Goal: Book appointment/travel/reservation

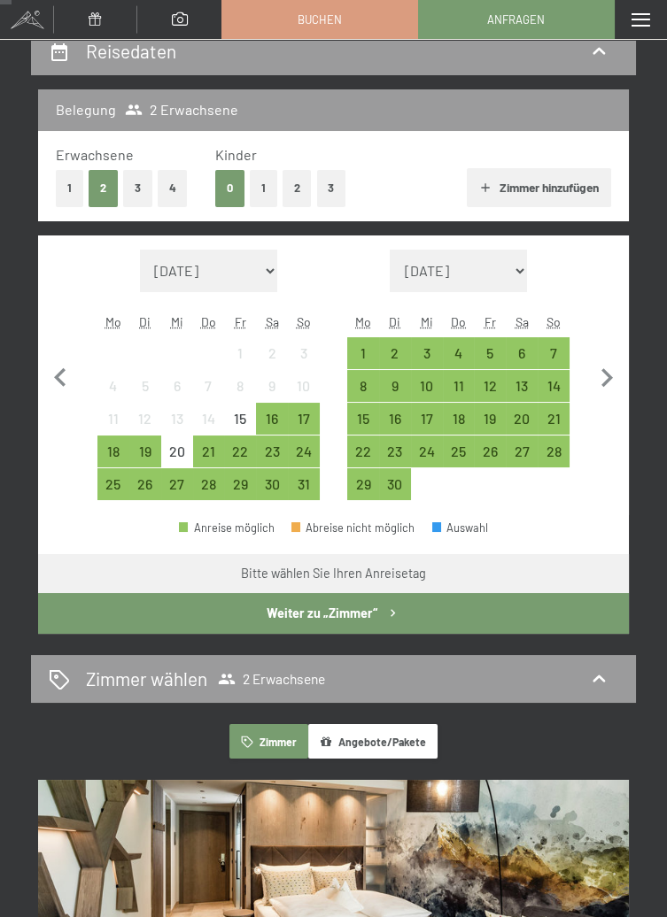
click at [310, 419] on div "17" at bounding box center [304, 426] width 28 height 28
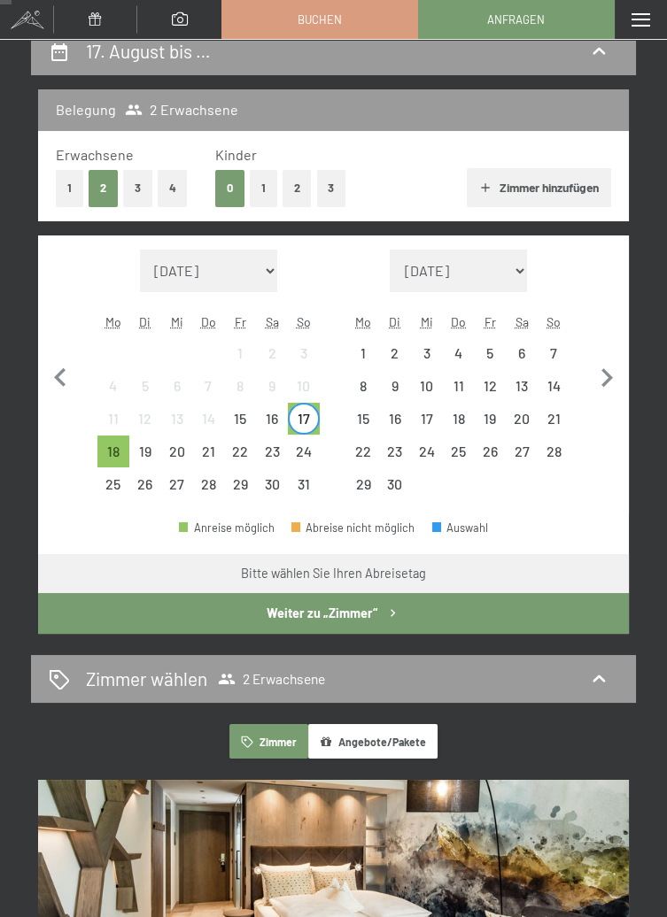
click at [305, 451] on div "24" at bounding box center [304, 458] width 28 height 28
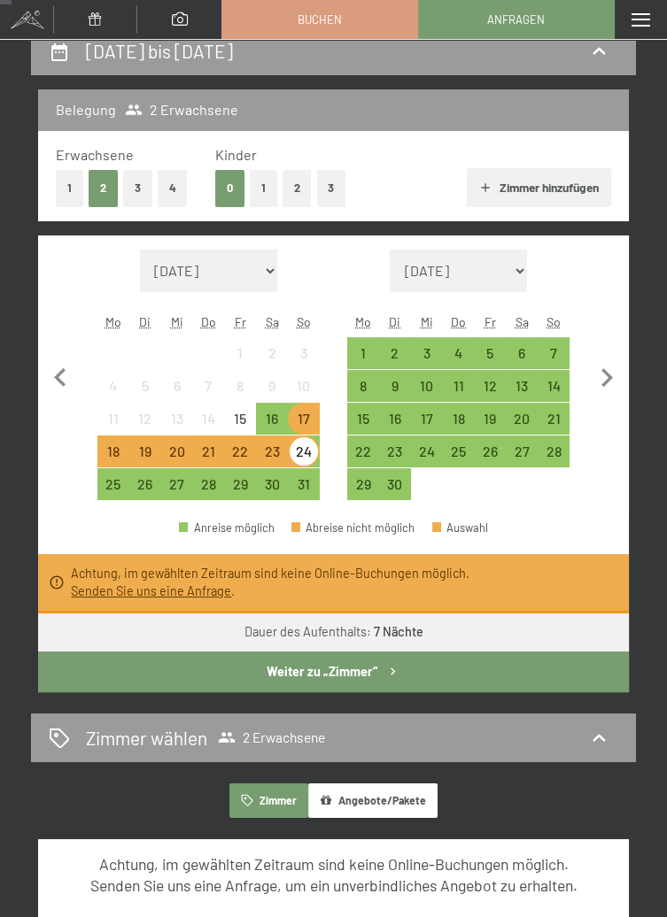
click at [560, 355] on div "7" at bounding box center [553, 360] width 28 height 28
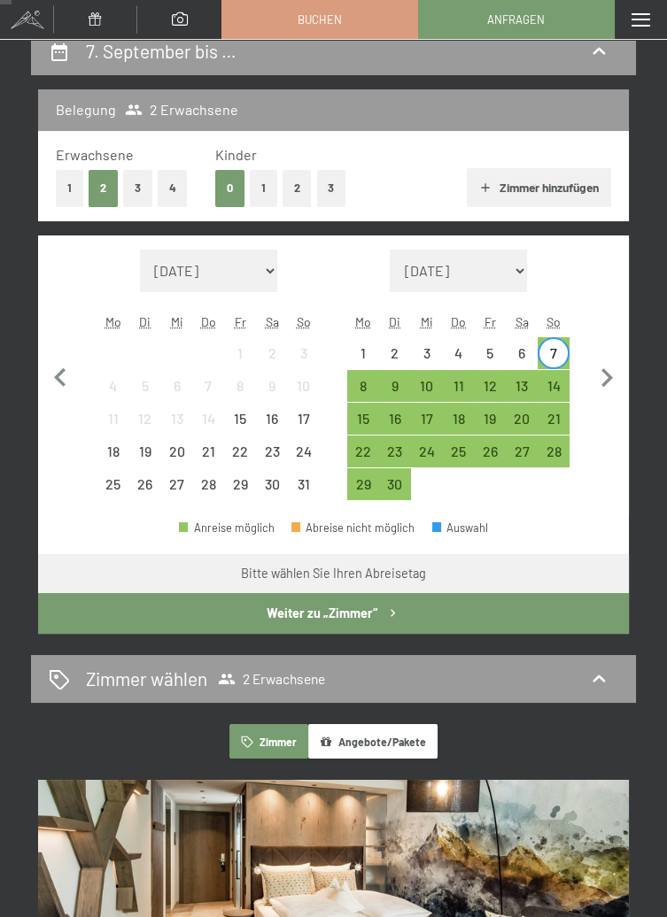
click at [567, 379] on div "14" at bounding box center [553, 393] width 28 height 28
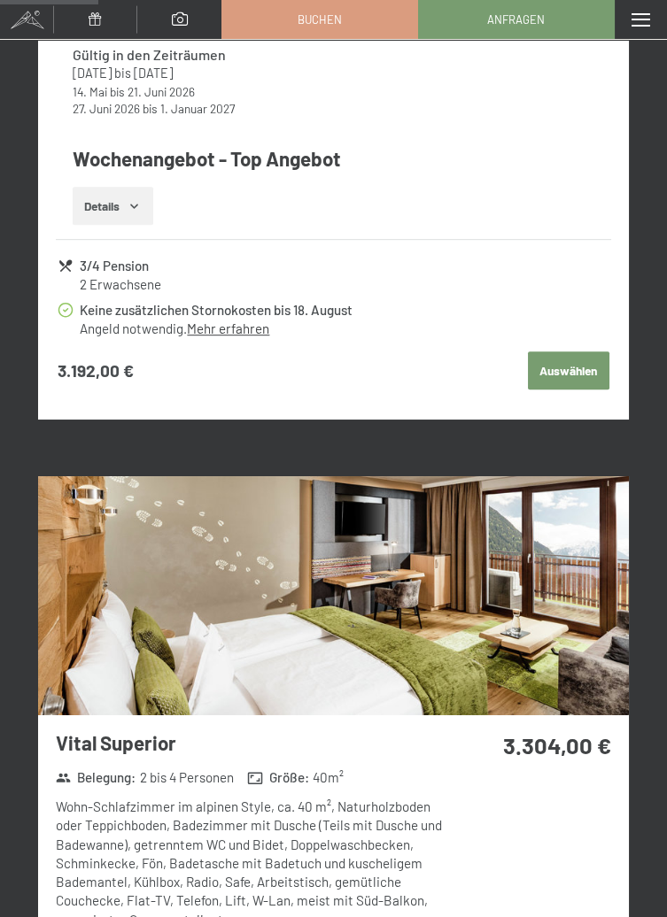
scroll to position [1711, 0]
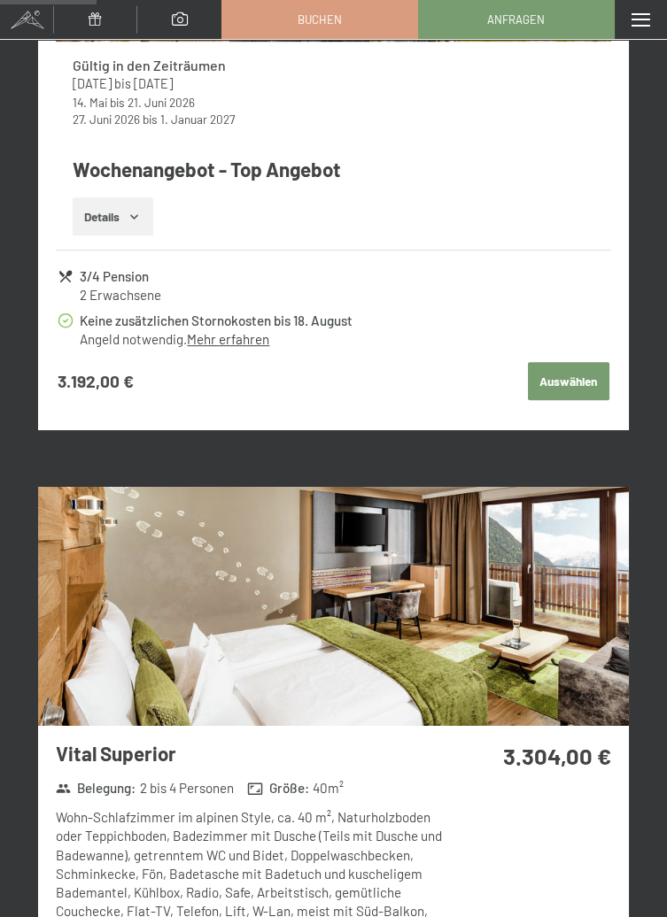
click at [35, 15] on span at bounding box center [26, 19] width 53 height 39
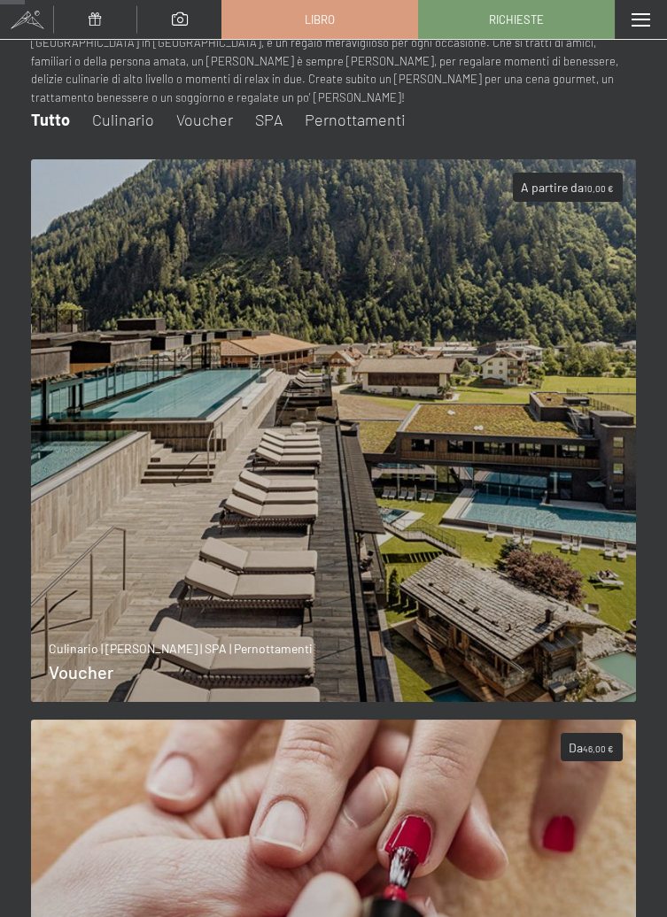
click at [651, 18] on div "menu" at bounding box center [640, 19] width 52 height 39
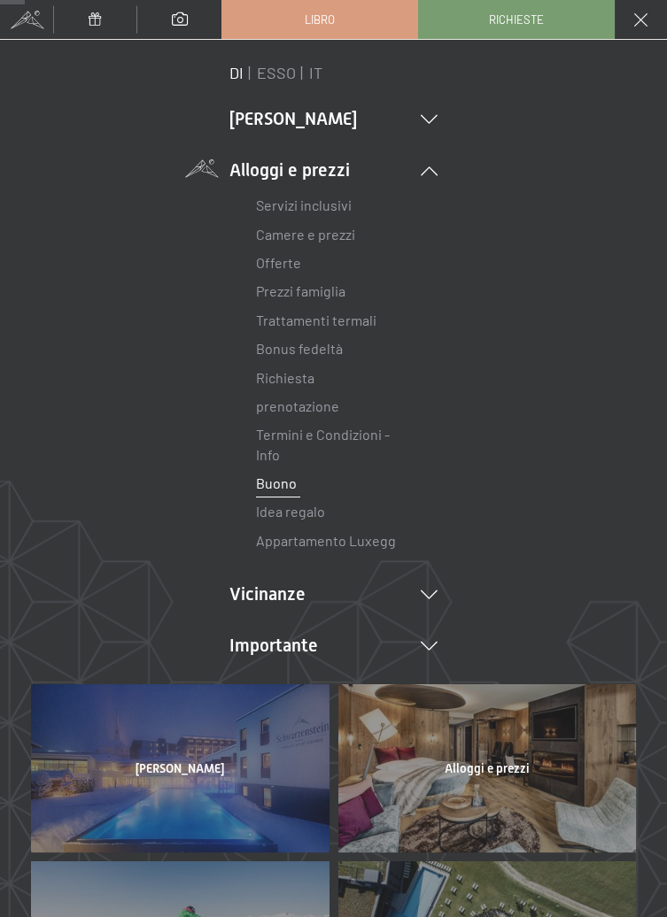
click at [315, 69] on font "IT" at bounding box center [315, 72] width 13 height 19
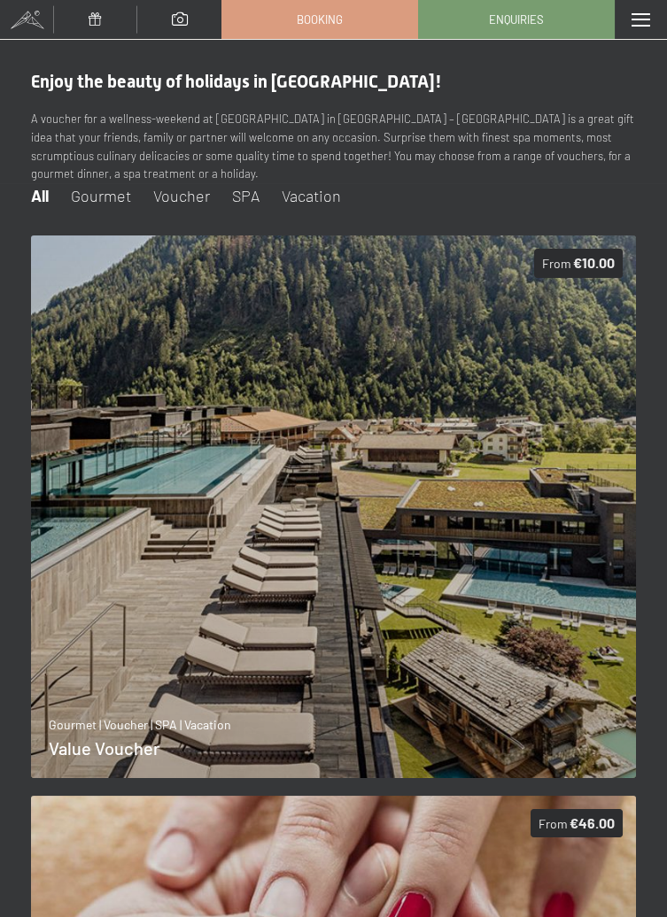
click at [654, 19] on div at bounding box center [640, 19] width 52 height 39
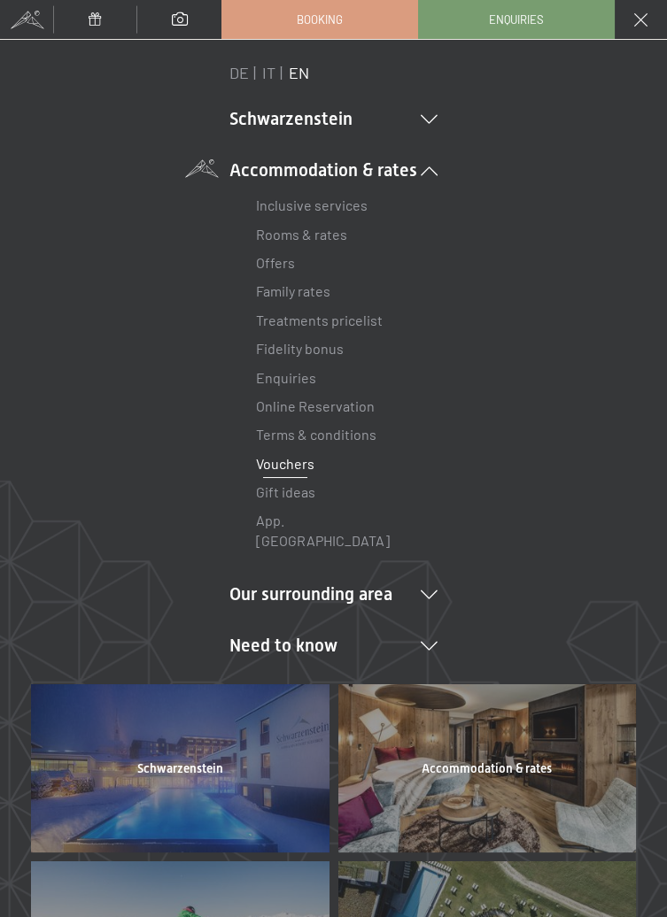
click at [263, 68] on link "IT" at bounding box center [268, 72] width 13 height 19
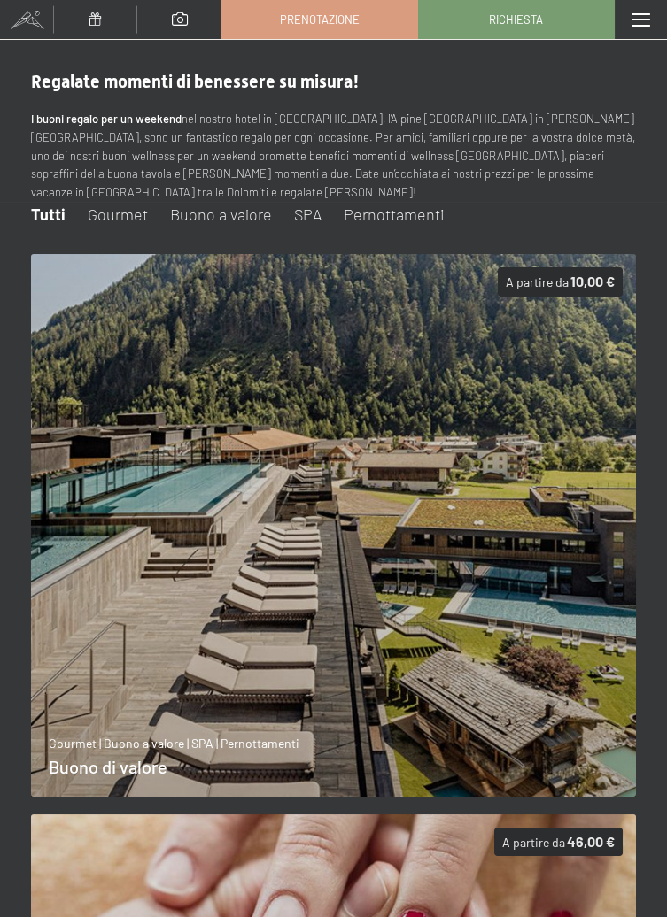
click at [641, 19] on span at bounding box center [640, 19] width 19 height 13
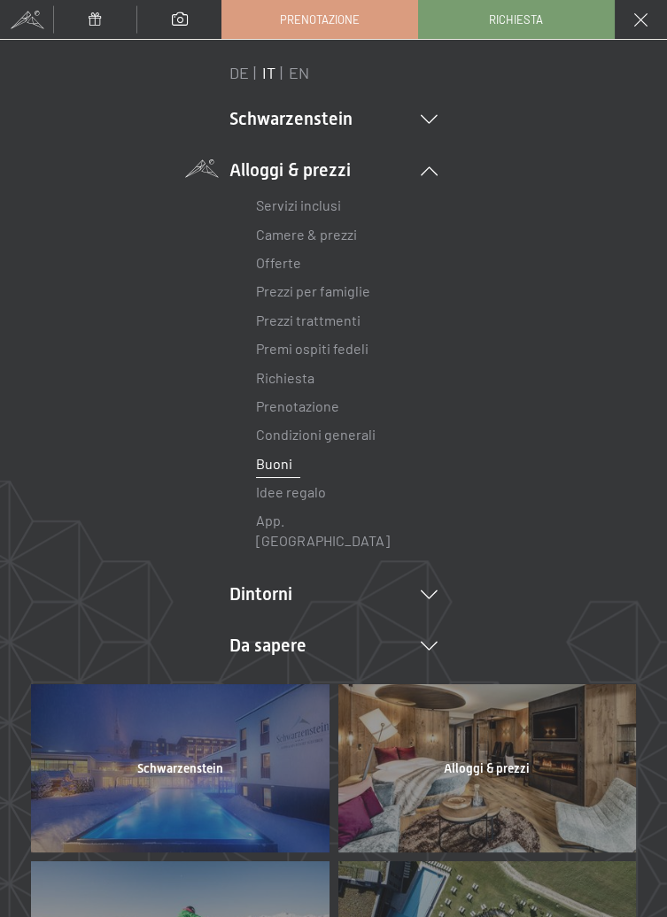
click at [328, 207] on link "Servizi inclusi" at bounding box center [298, 205] width 85 height 17
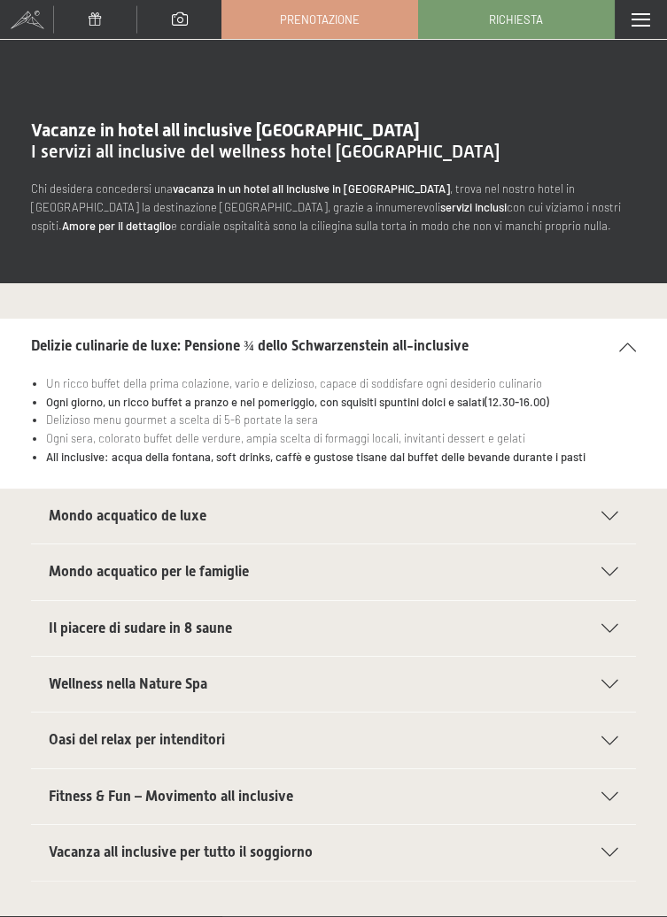
click at [629, 532] on section "Mondo acquatico de luxe Piscina sportiva panoramica da 25 m (30°C) e collegamen…" at bounding box center [333, 516] width 605 height 57
click at [608, 522] on div "Mondo acquatico de luxe" at bounding box center [333, 516] width 569 height 55
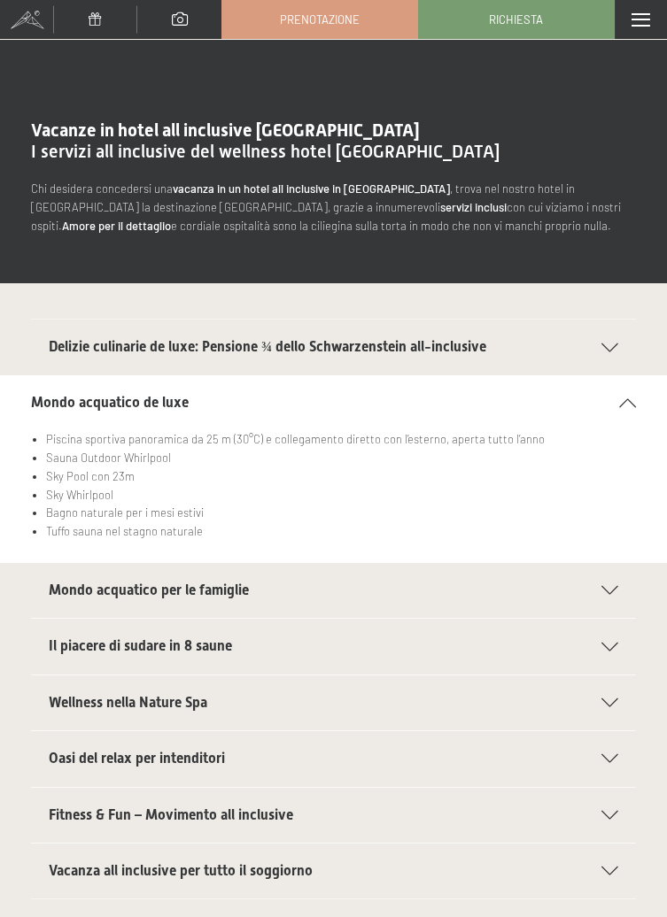
click at [606, 588] on icon at bounding box center [609, 590] width 17 height 9
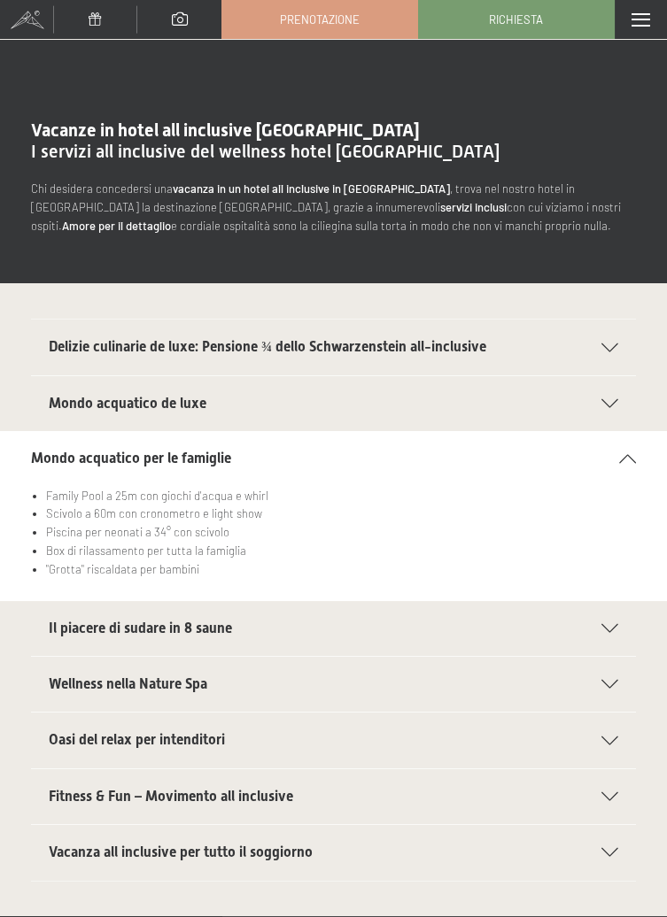
click at [614, 684] on icon at bounding box center [609, 684] width 17 height 9
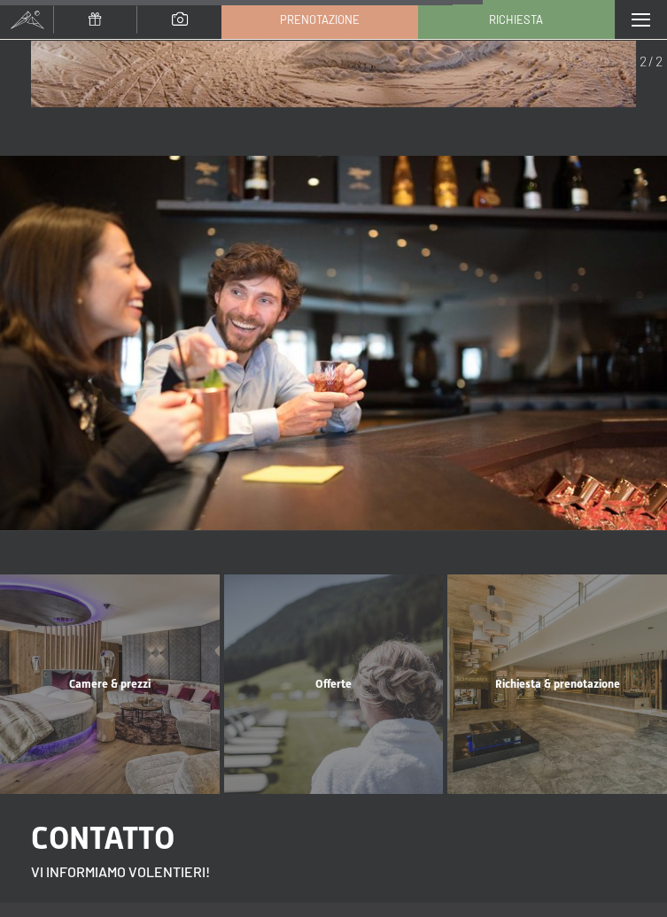
scroll to position [1552, 0]
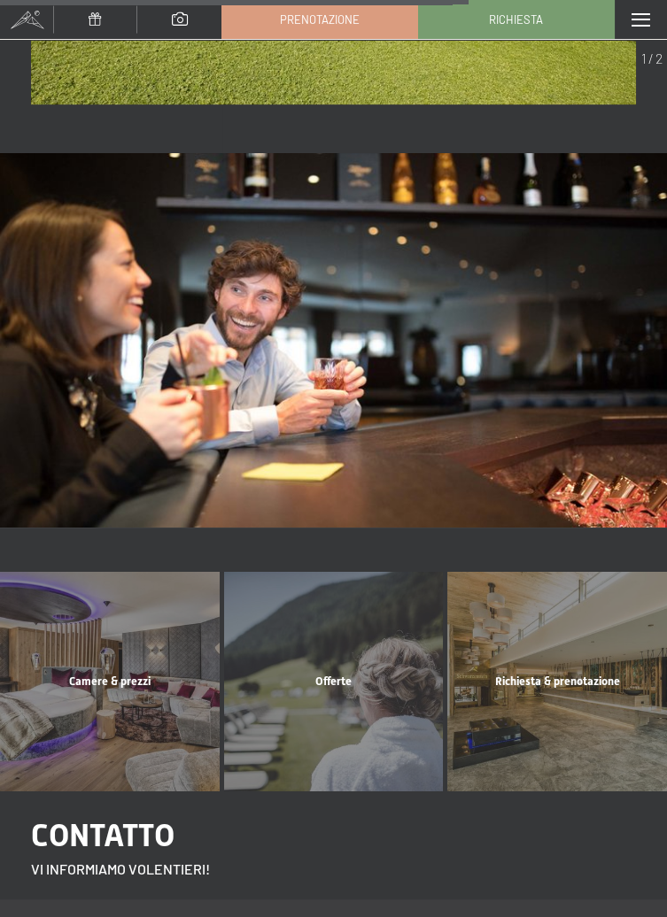
click at [95, 691] on div "Camere & prezzi mostra altro" at bounding box center [110, 682] width 224 height 220
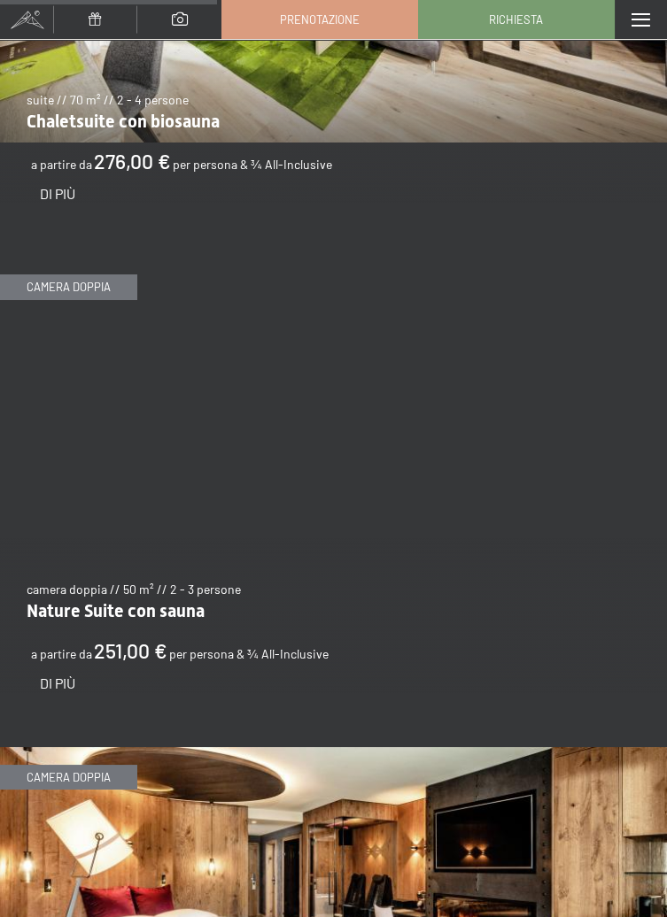
scroll to position [2669, 0]
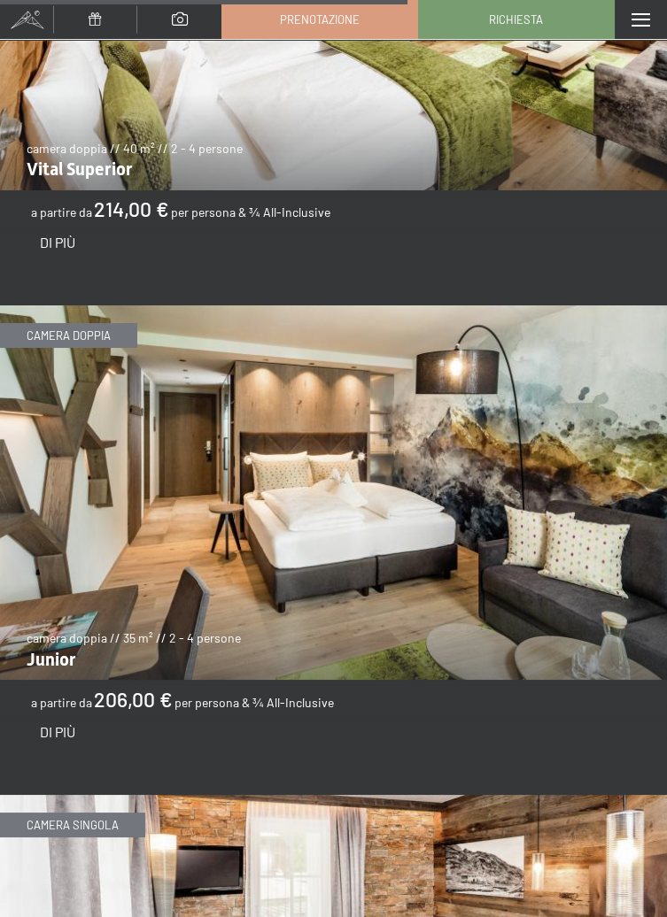
scroll to position [5064, 0]
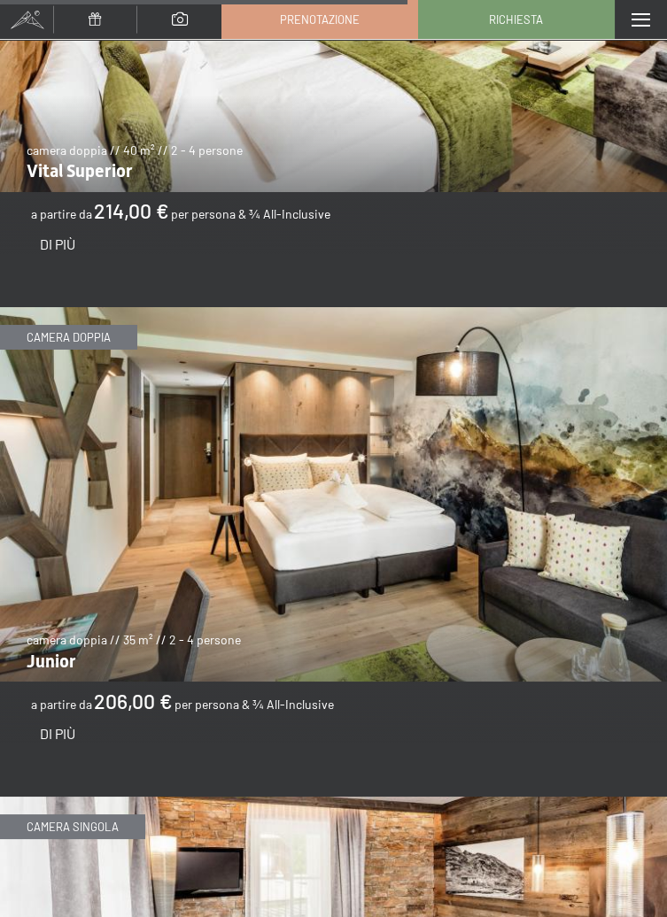
click at [571, 588] on img at bounding box center [333, 494] width 667 height 375
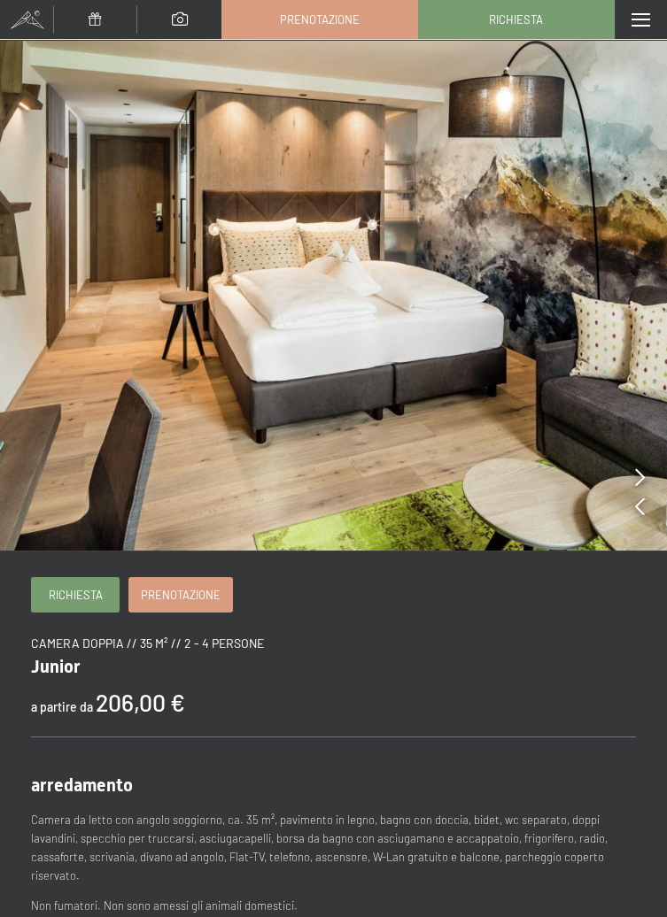
click at [189, 592] on span "Prenotazione" at bounding box center [181, 595] width 80 height 16
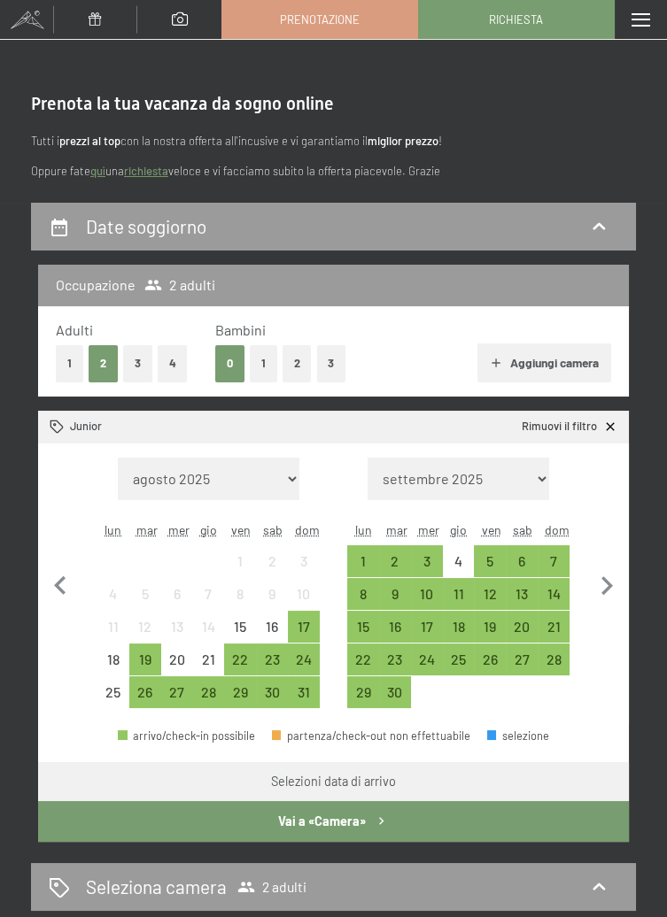
click at [304, 662] on div "24" at bounding box center [304, 667] width 28 height 28
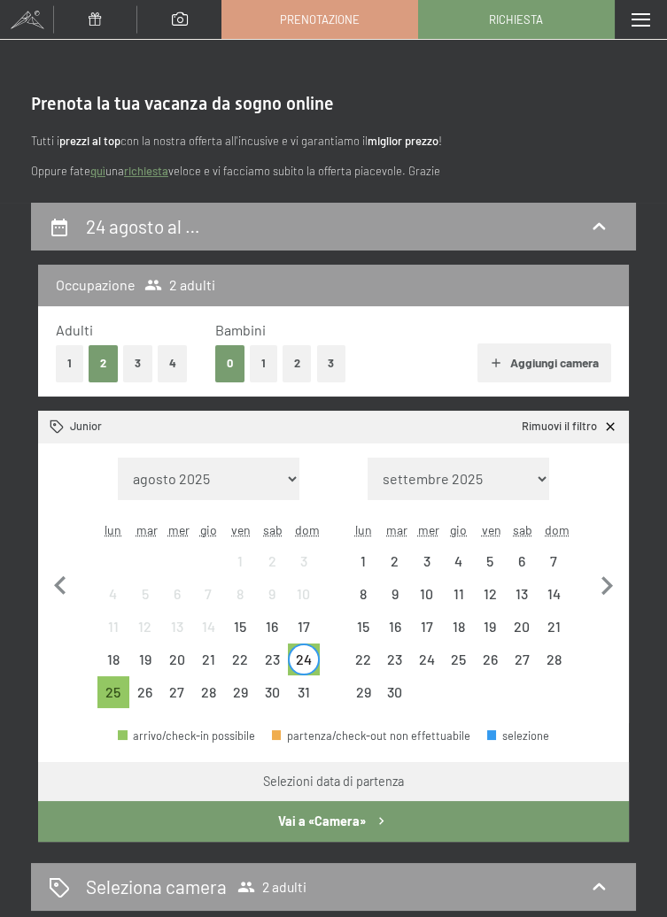
click at [312, 691] on div "31" at bounding box center [304, 699] width 28 height 28
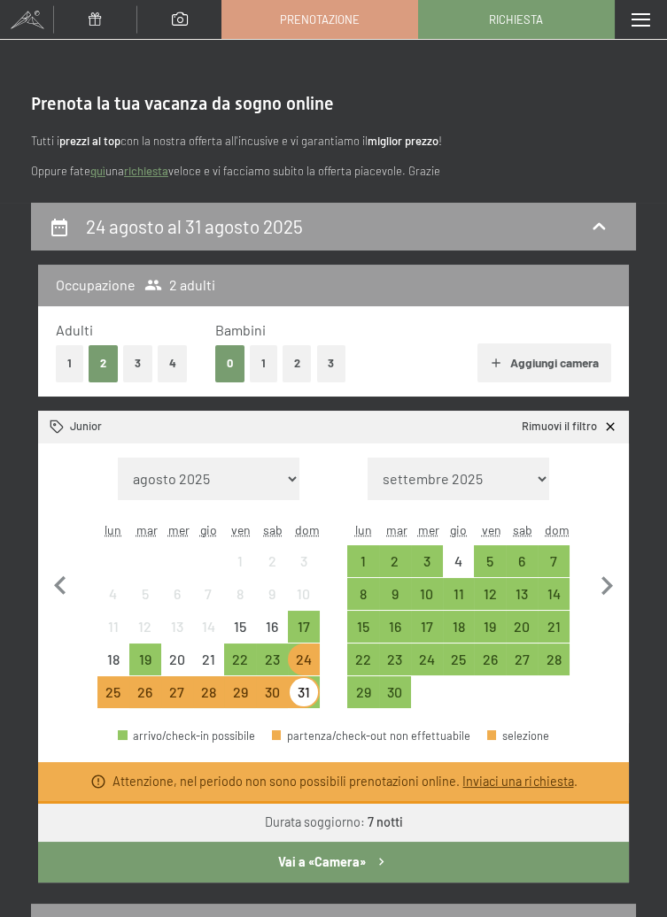
click at [558, 562] on div "7" at bounding box center [553, 568] width 28 height 28
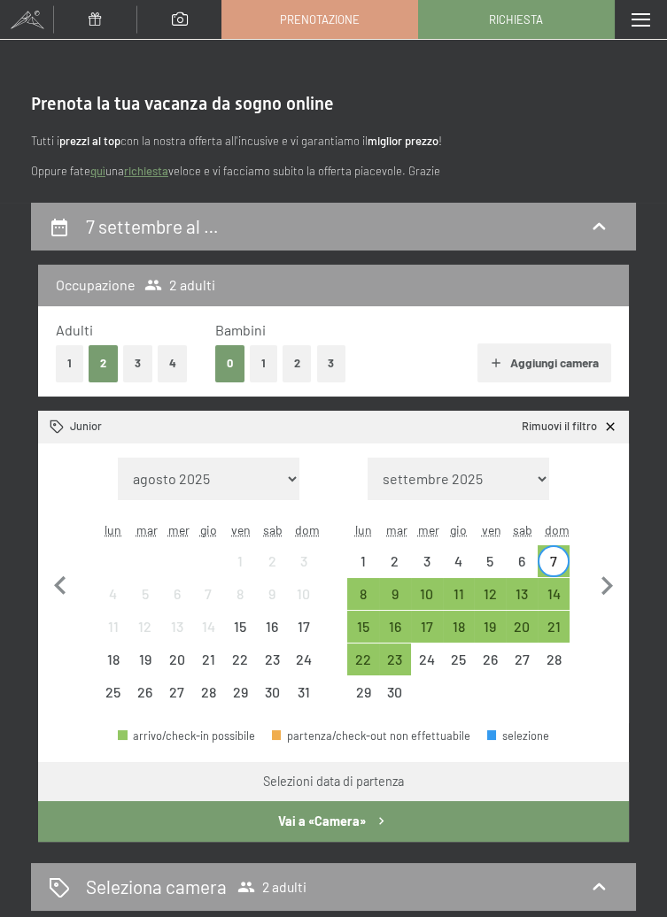
click at [566, 581] on div "14" at bounding box center [553, 594] width 32 height 32
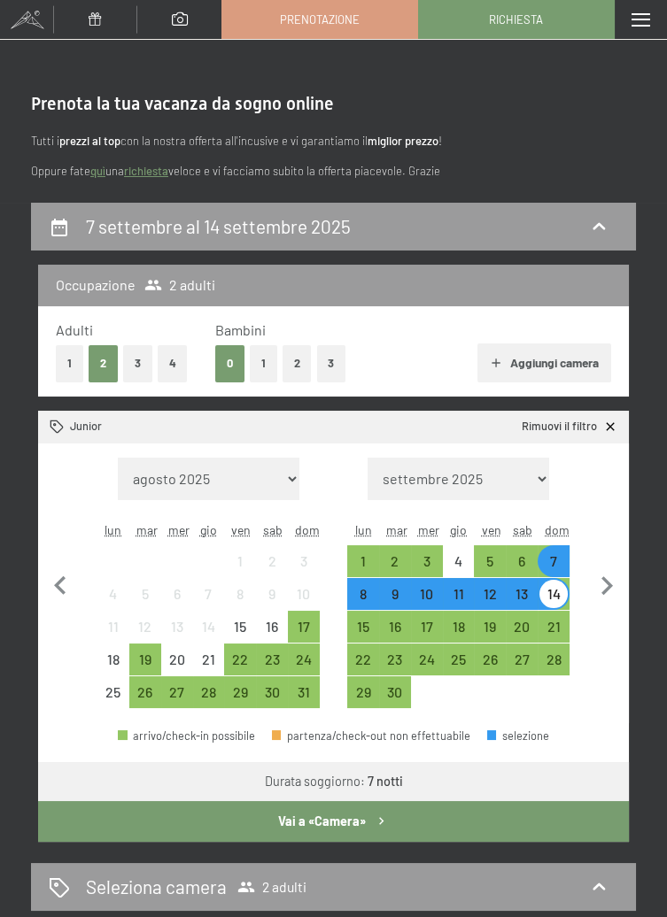
click at [359, 822] on button "Vai a «Camera»" at bounding box center [333, 821] width 591 height 41
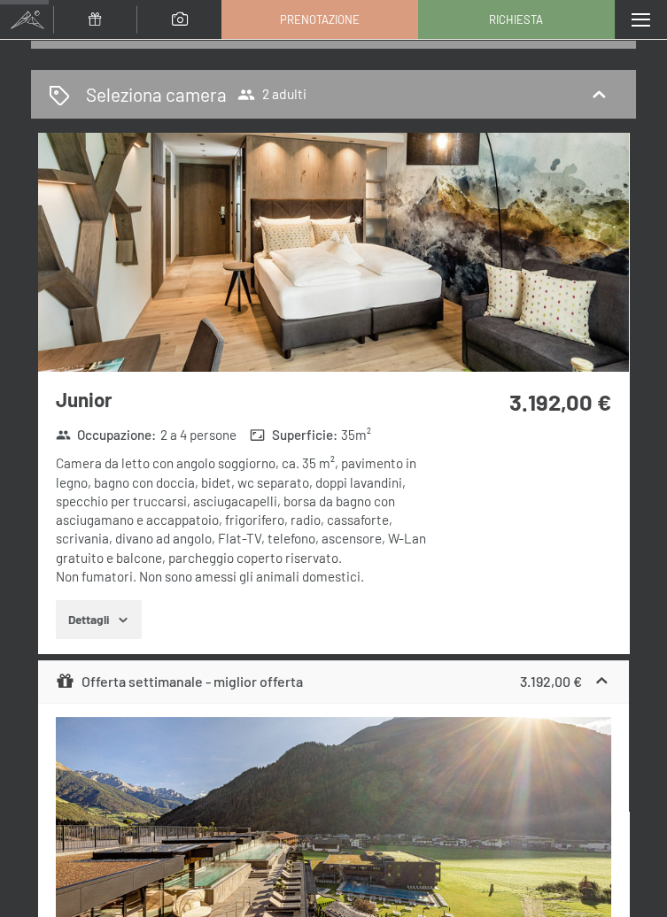
click at [292, 87] on span "2 adulti" at bounding box center [271, 95] width 69 height 18
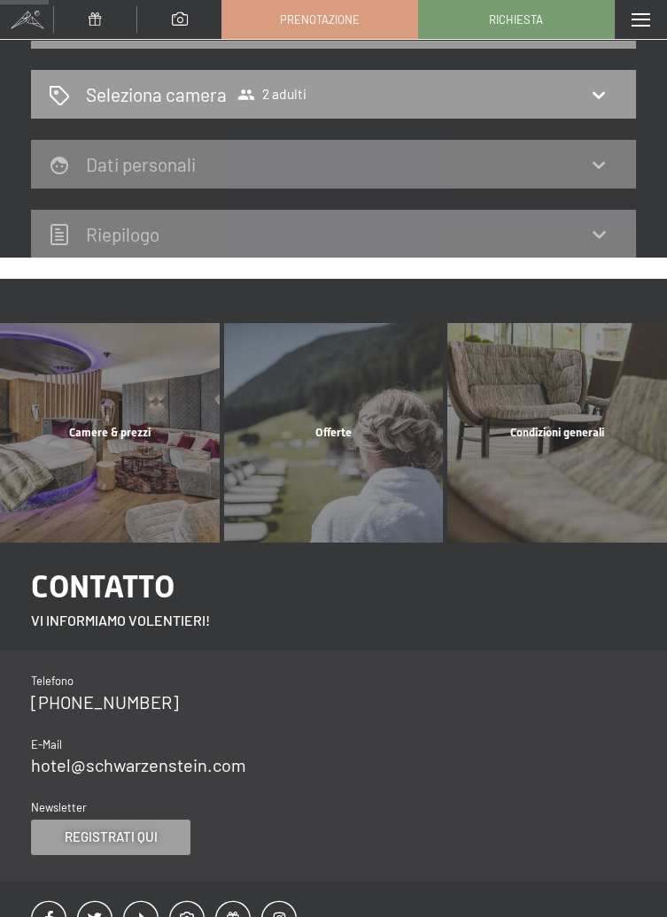
click at [609, 90] on icon at bounding box center [598, 94] width 21 height 21
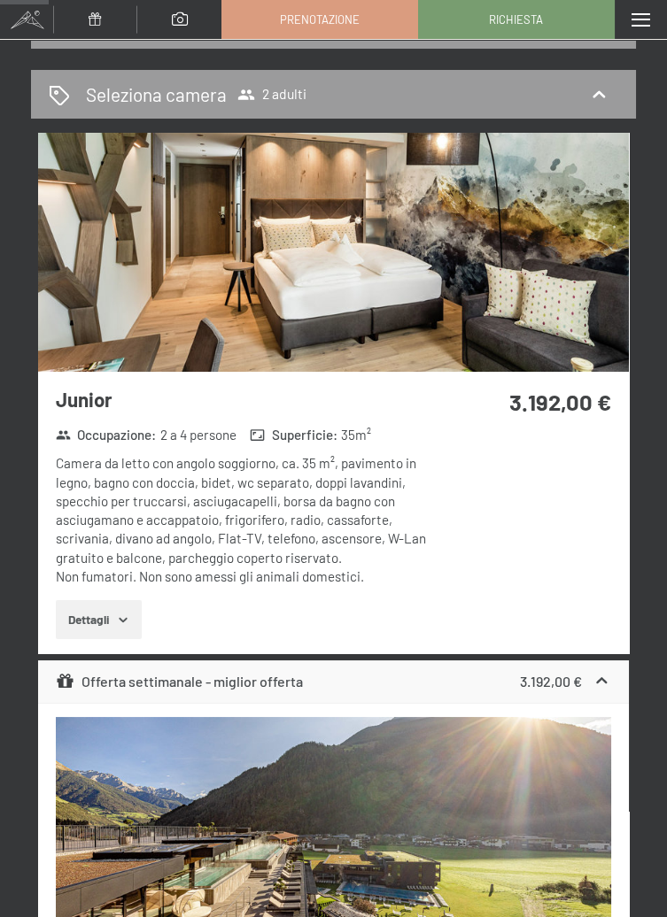
click at [605, 93] on icon at bounding box center [598, 94] width 21 height 21
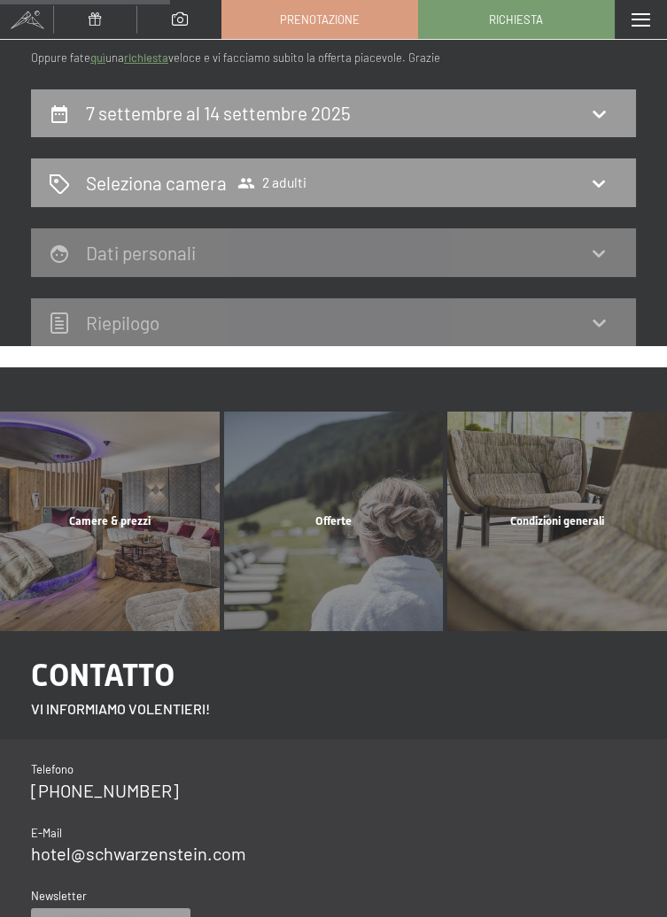
scroll to position [0, 0]
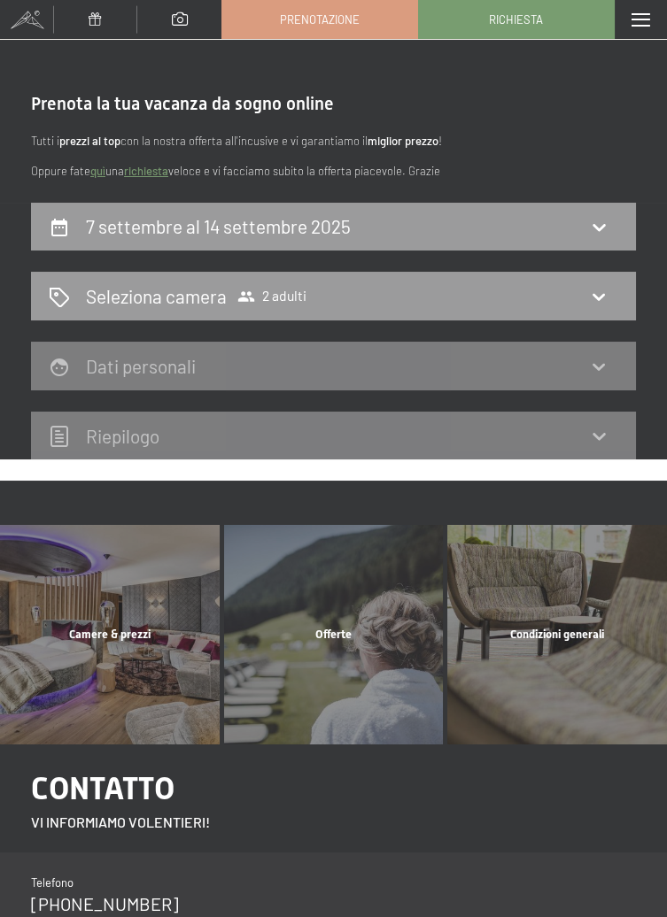
click at [600, 299] on icon at bounding box center [598, 296] width 21 height 21
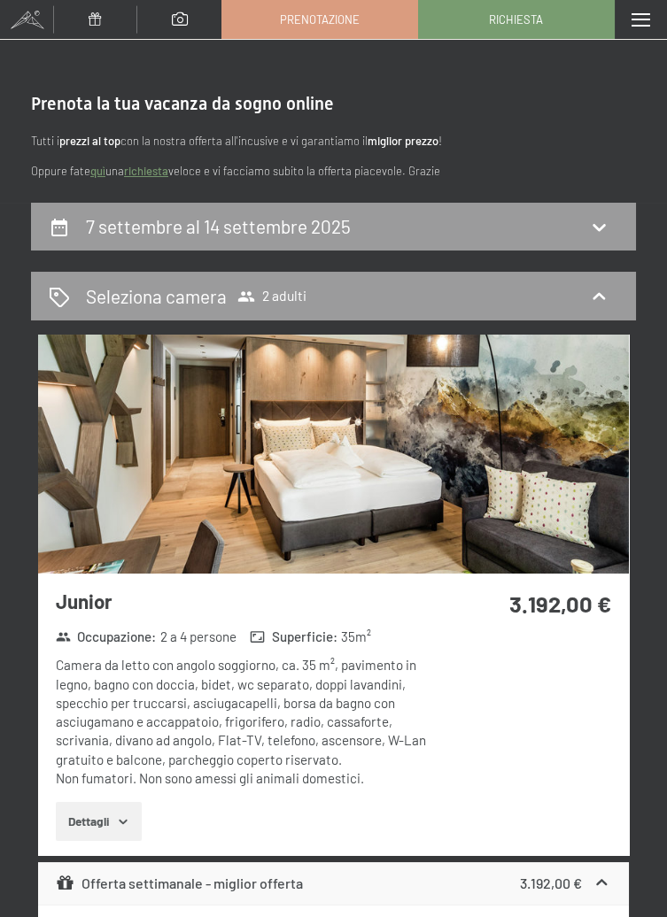
click at [597, 233] on icon at bounding box center [598, 226] width 21 height 21
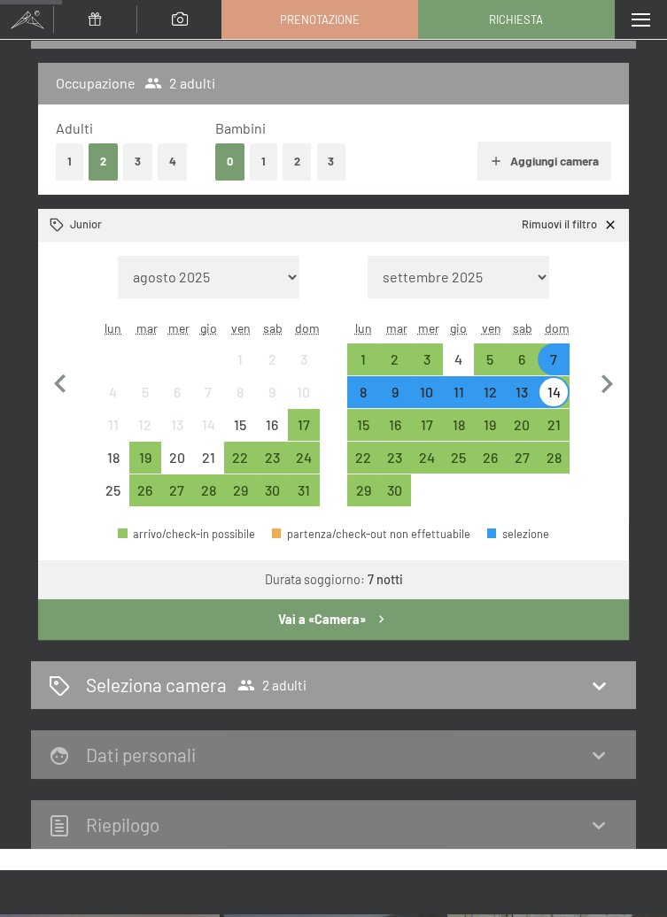
click at [135, 157] on button "3" at bounding box center [137, 161] width 29 height 36
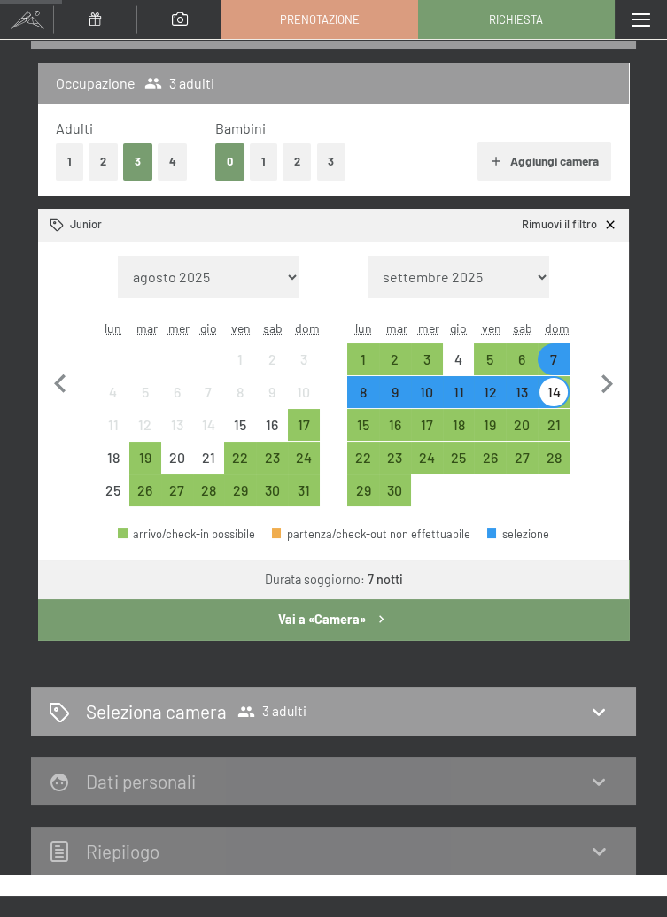
click at [340, 619] on button "Vai a «Camera»" at bounding box center [333, 619] width 591 height 41
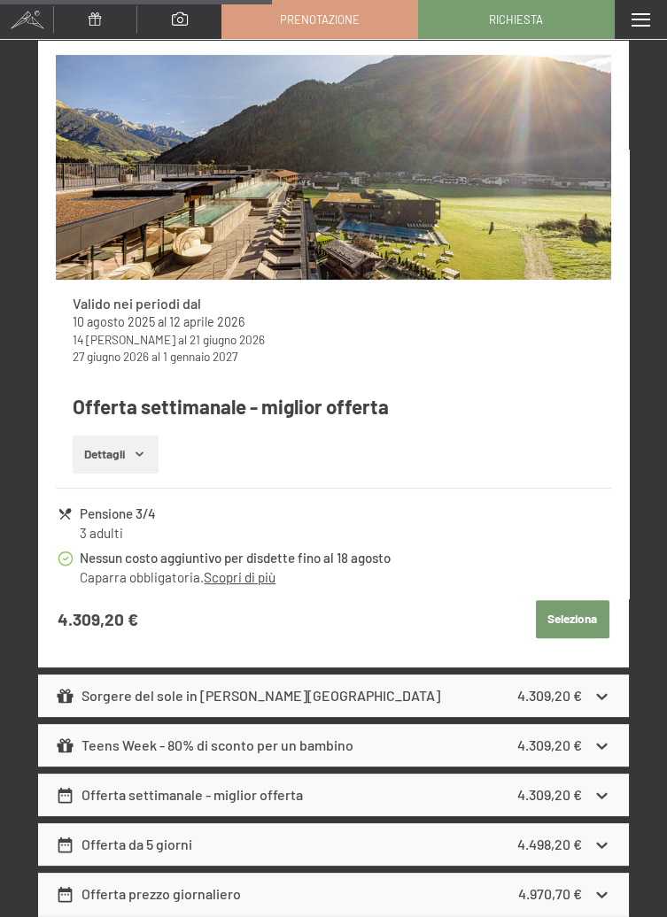
scroll to position [864, 0]
click at [611, 696] on div "Sorgere del sole in [PERSON_NAME][GEOGRAPHIC_DATA] 4.309,20 €" at bounding box center [333, 696] width 591 height 42
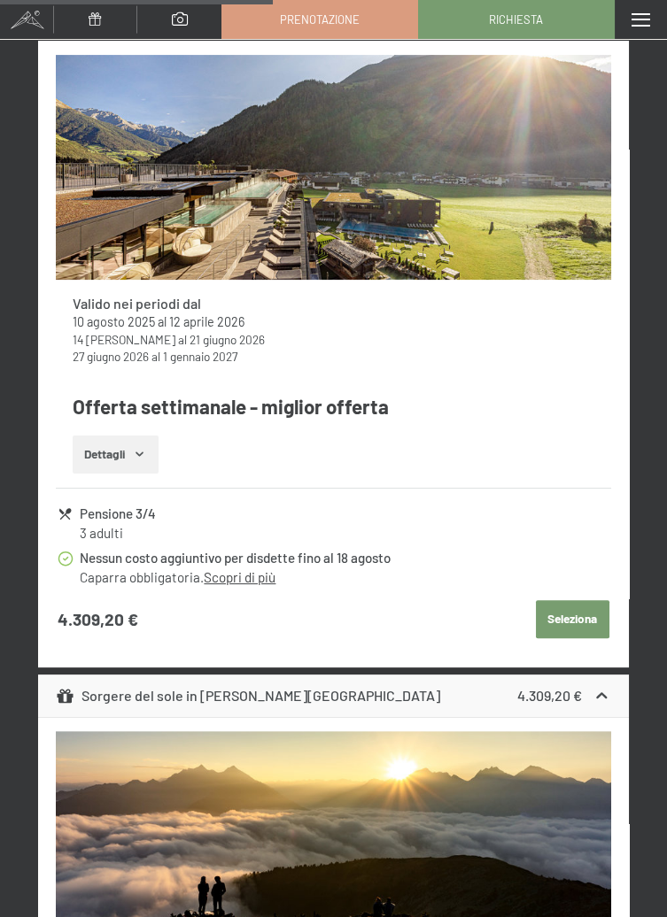
click at [614, 691] on div "Sorgere del sole in [PERSON_NAME][GEOGRAPHIC_DATA] 4.309,20 €" at bounding box center [333, 696] width 591 height 42
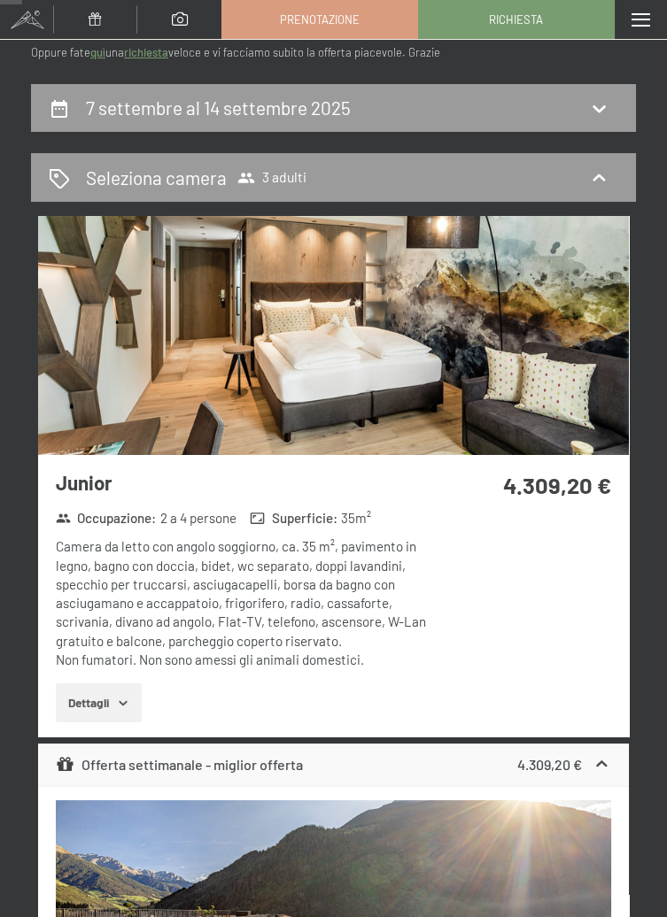
scroll to position [0, 0]
